Goal: Communication & Community: Ask a question

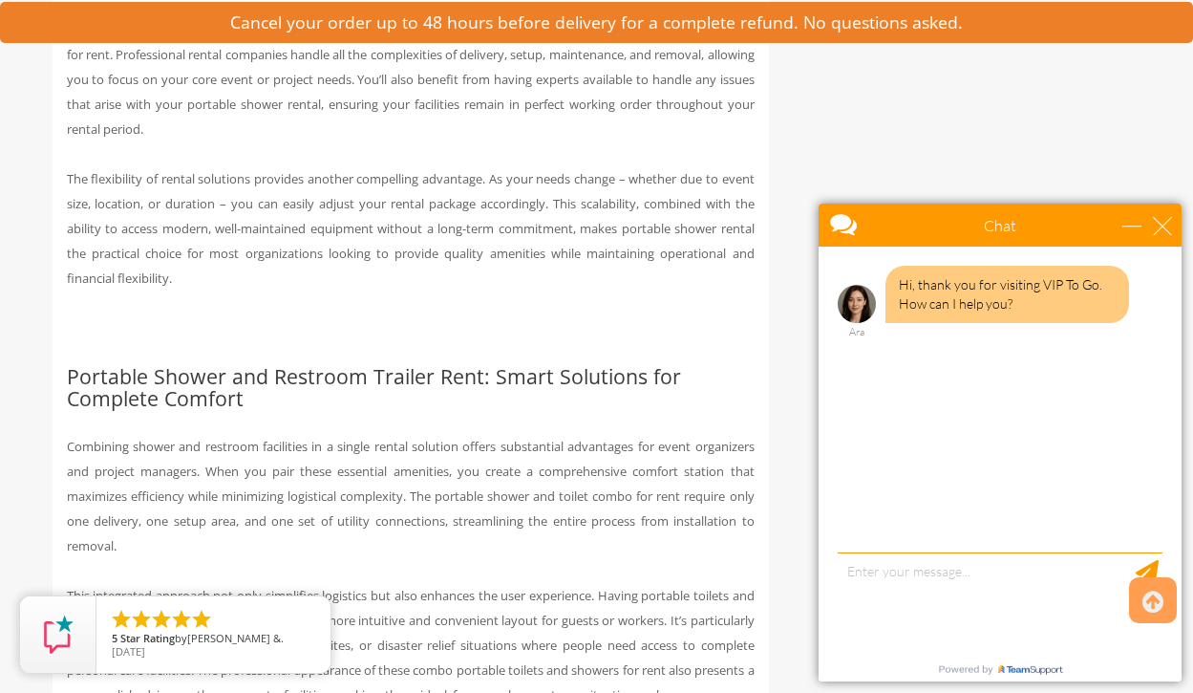
scroll to position [1508, 0]
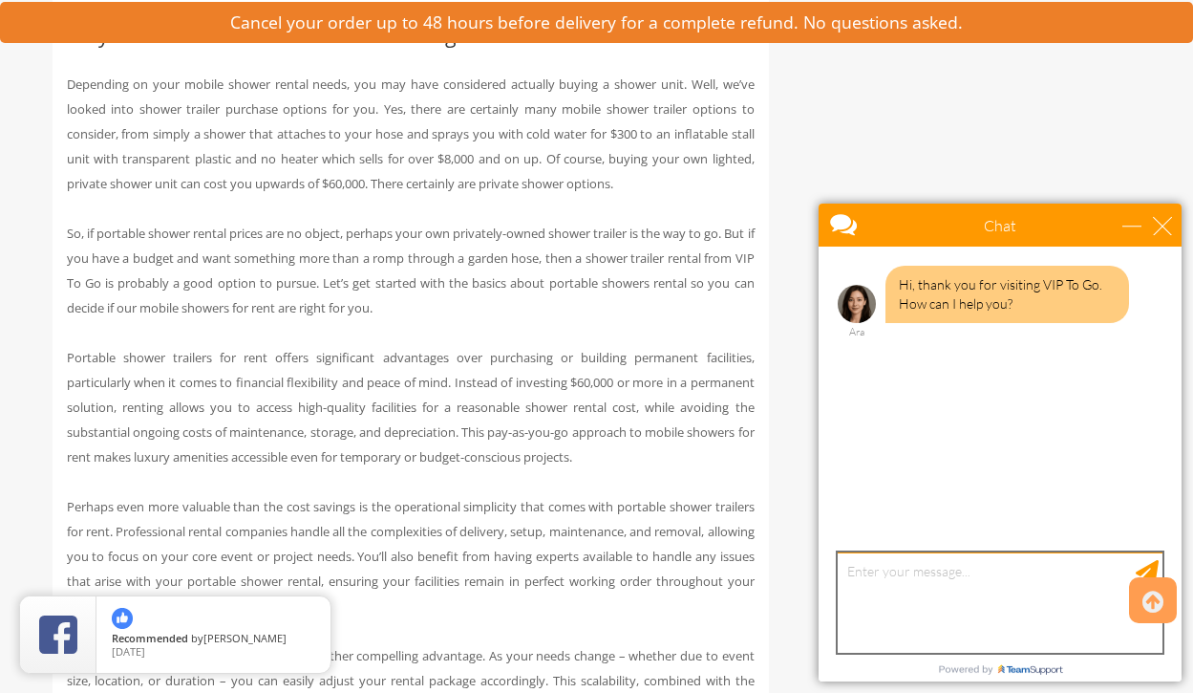
click at [929, 585] on textarea "type your message" at bounding box center [1000, 602] width 325 height 100
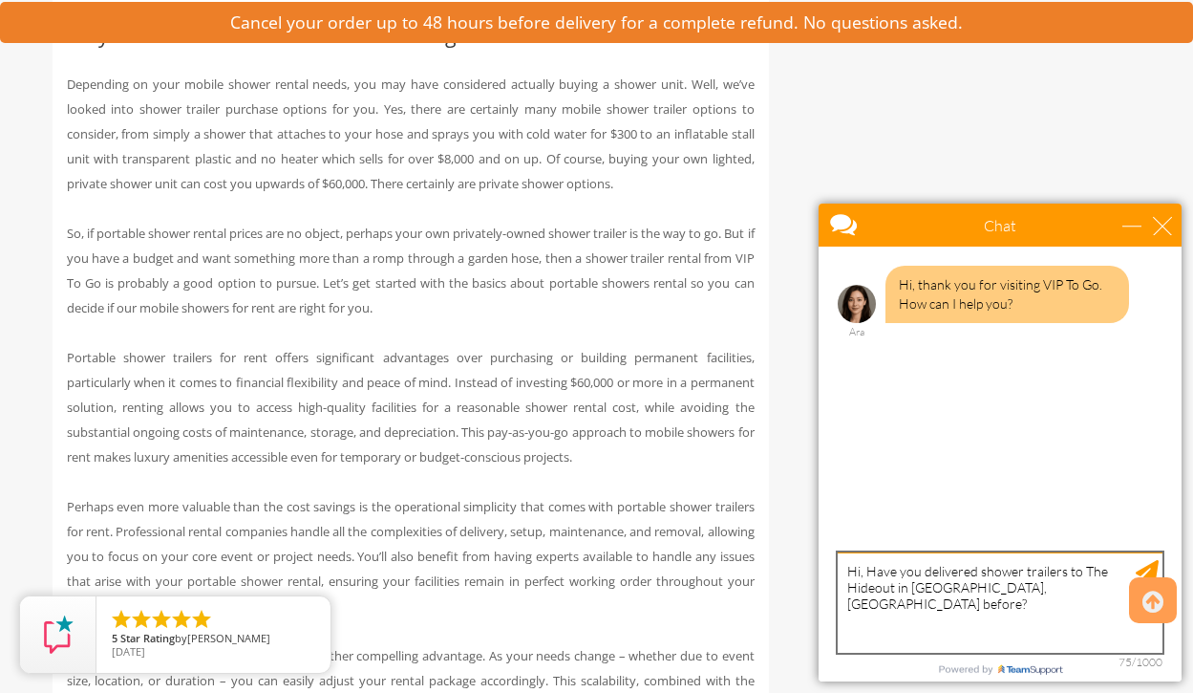
type textarea "Hi, Have you delivered shower trailers to The Hideout in [GEOGRAPHIC_DATA], [GE…"
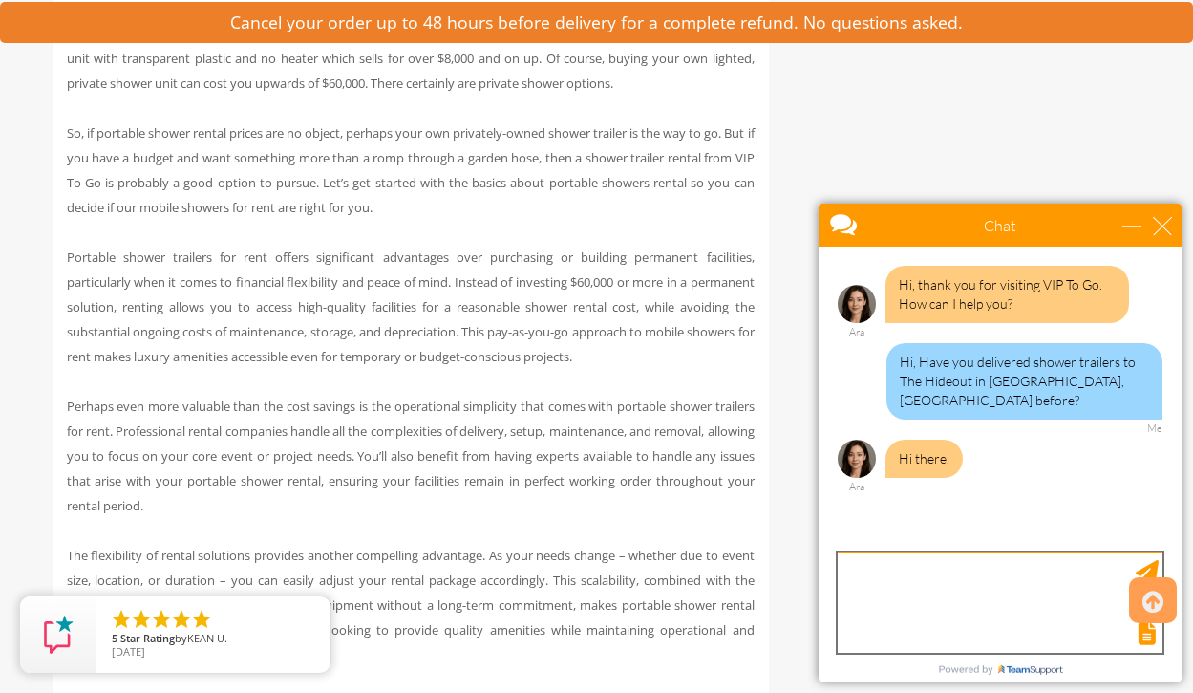
scroll to position [1567, 0]
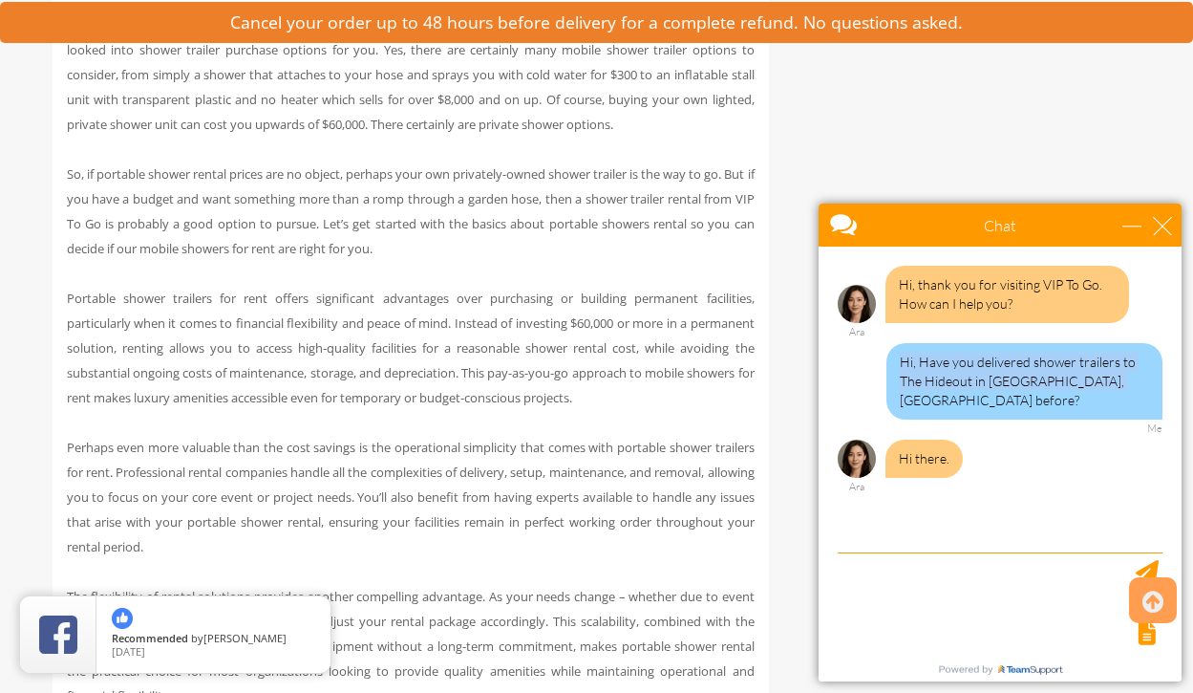
drag, startPoint x: 1110, startPoint y: 382, endPoint x: 901, endPoint y: 349, distance: 211.9
click at [901, 349] on div "Hi, Have you delivered shower trailers to The Hideout in [GEOGRAPHIC_DATA], [GE…" at bounding box center [1025, 381] width 276 height 76
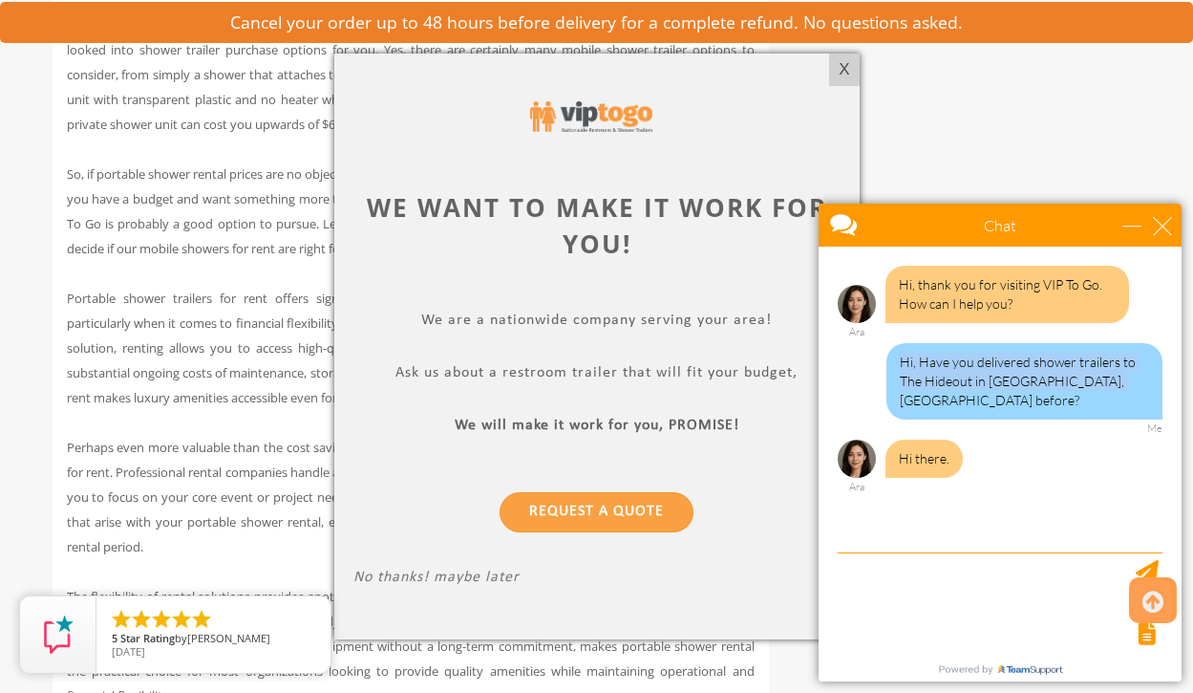
copy div "Hi, Have you delivered shower trailers to The Hideout in [GEOGRAPHIC_DATA], [GE…"
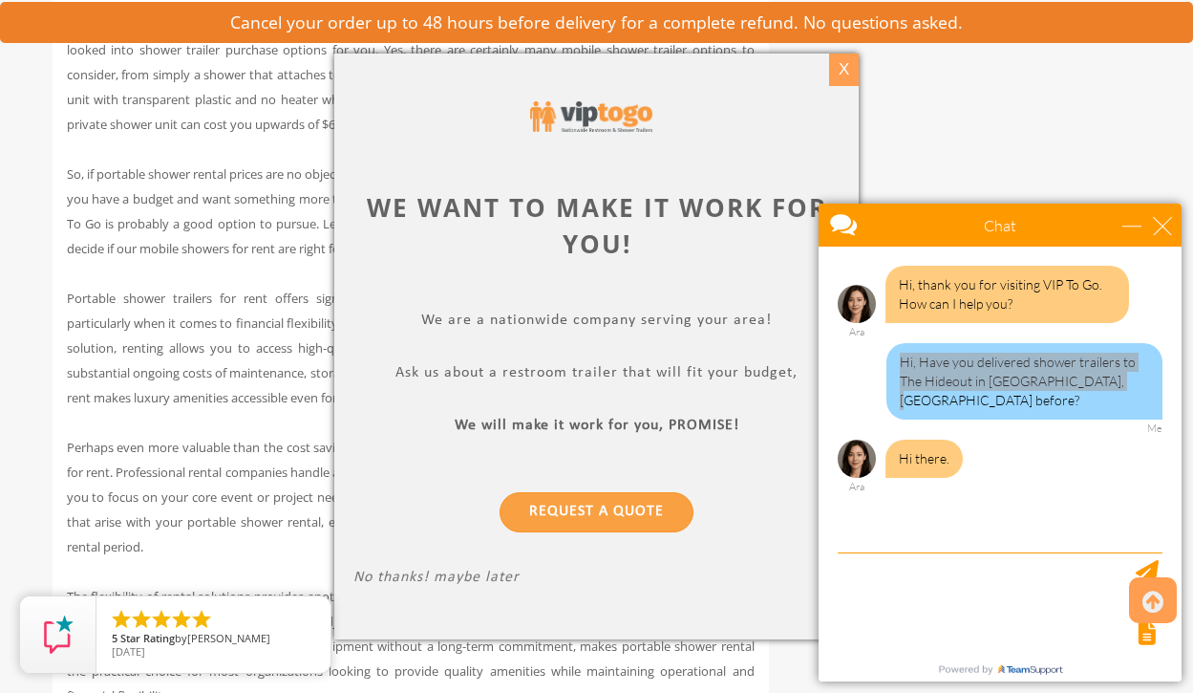
click at [838, 68] on div "X" at bounding box center [844, 70] width 30 height 32
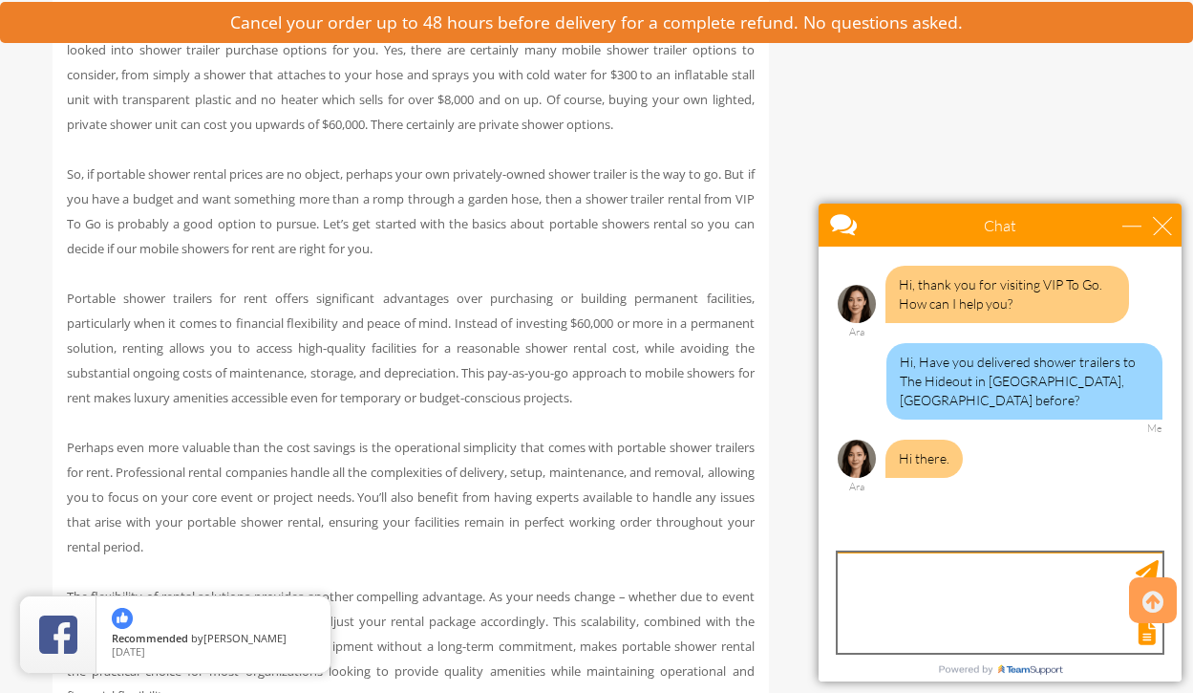
click at [908, 584] on textarea "type your message" at bounding box center [1000, 602] width 325 height 100
paste textarea "Hi, Have you delivered shower trailers to The Hideout in [GEOGRAPHIC_DATA], [GE…"
type textarea "Hi, Have you delivered shower trailers to The Hideout in [GEOGRAPHIC_DATA], [GE…"
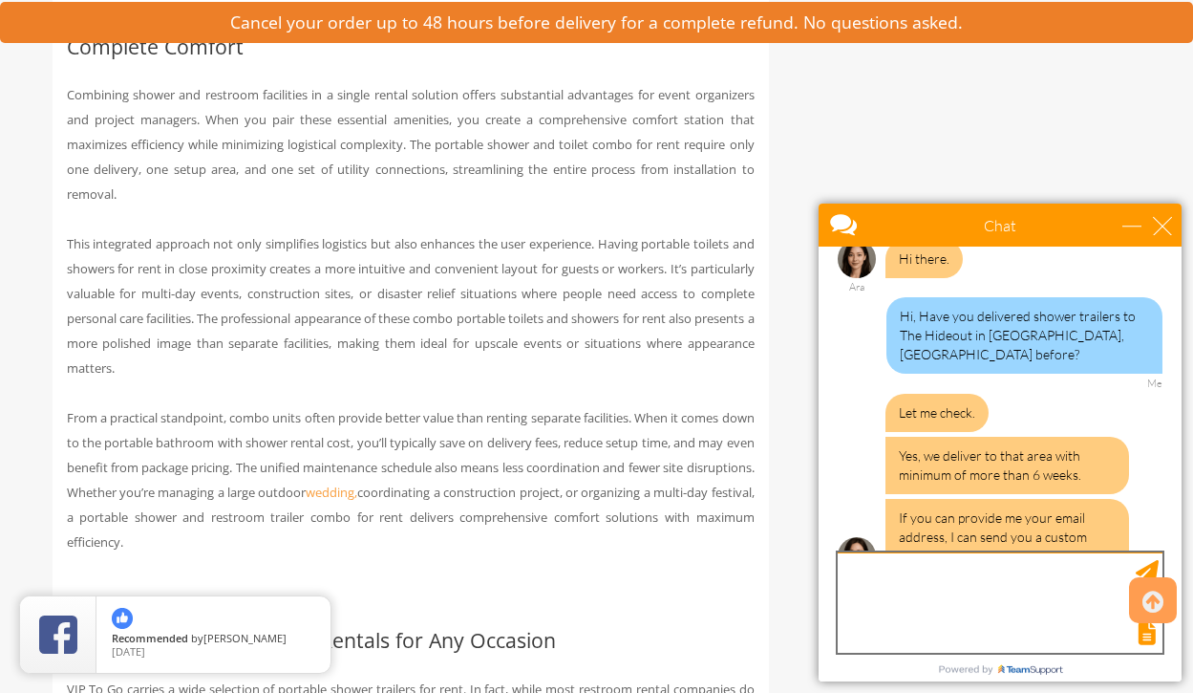
scroll to position [258, 0]
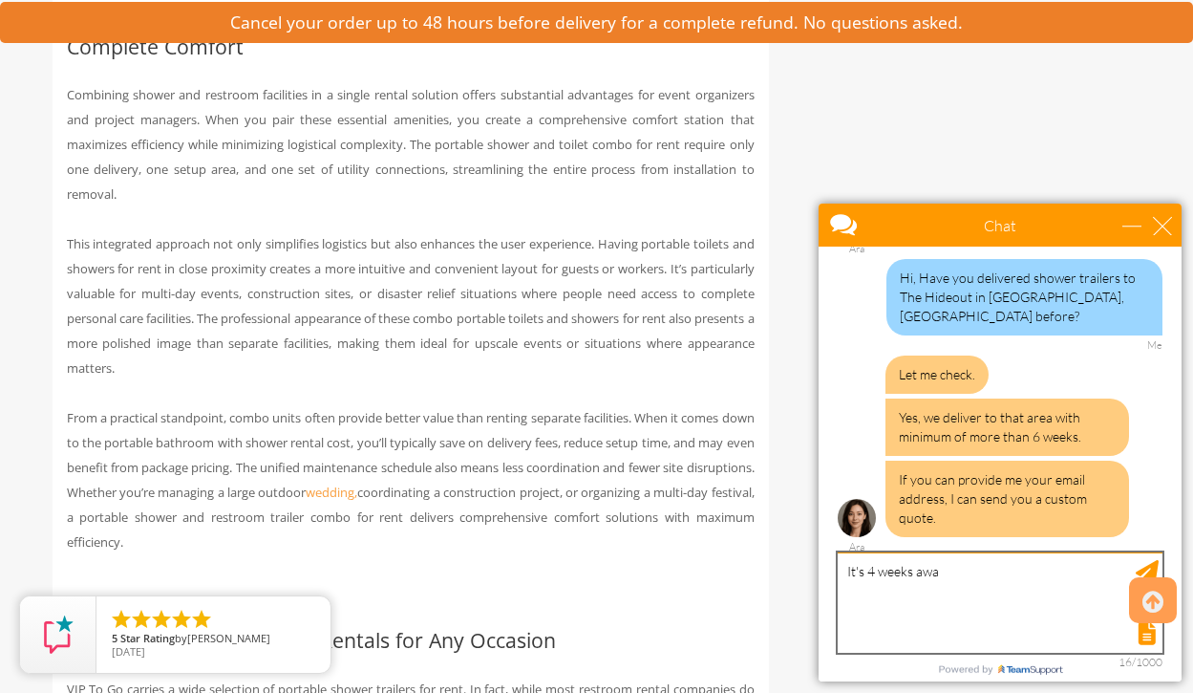
type textarea "It's 4 weeks away"
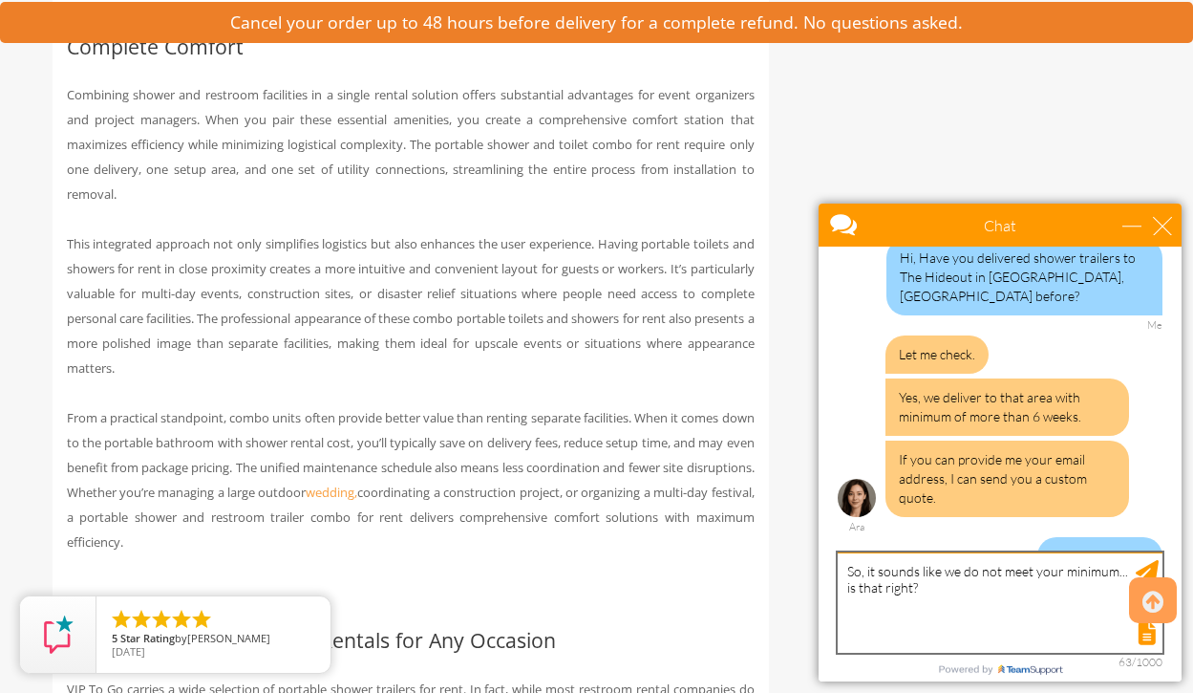
type textarea "So, it sounds like we do not meet your minimum... is that right?"
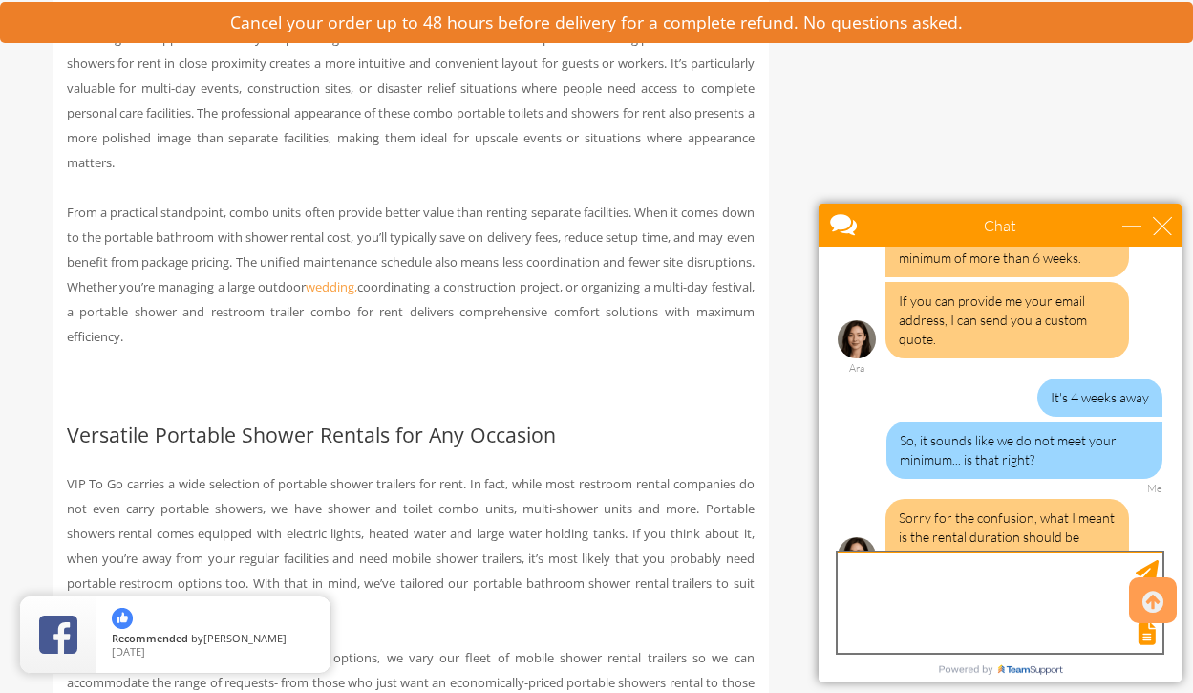
scroll to position [2557, 0]
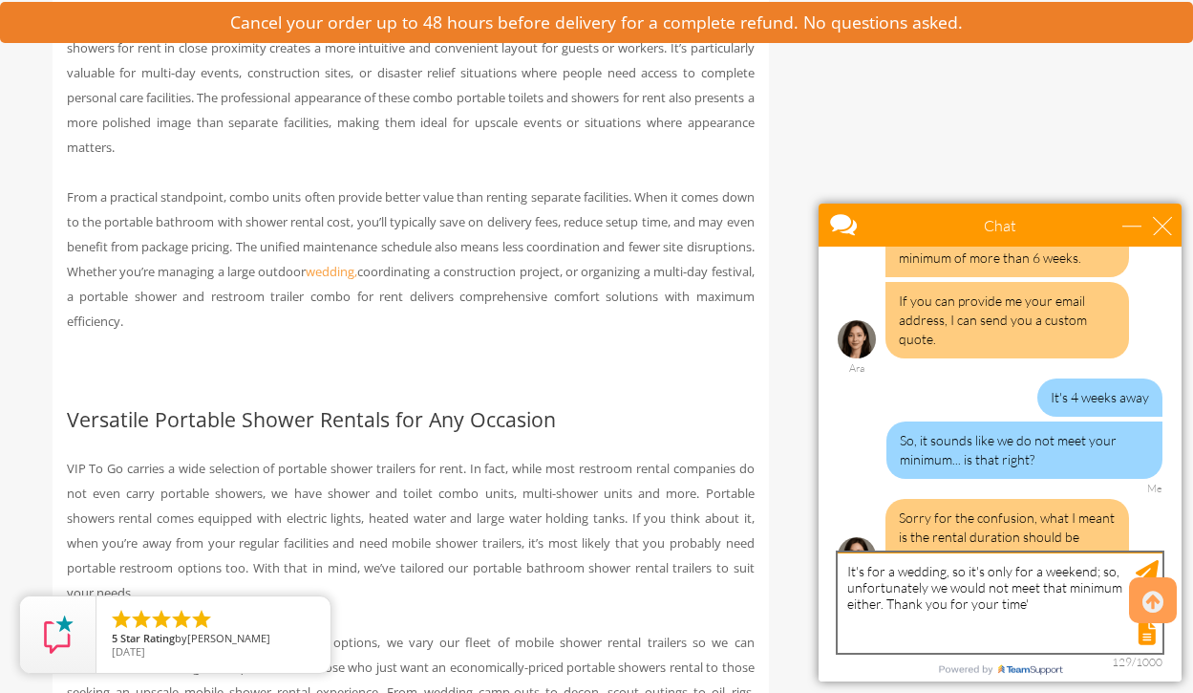
type textarea "It's for a wedding, so it's only for a weekend; so, unfortunately we would not …"
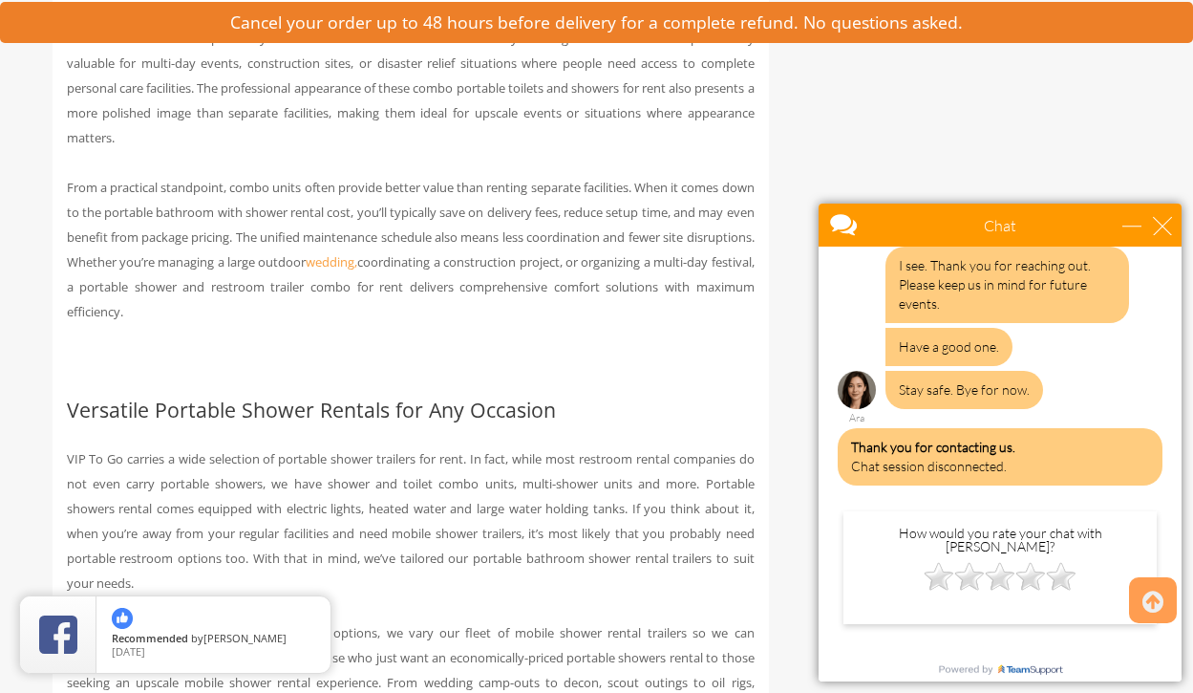
scroll to position [2234, 0]
